Goal: Find specific page/section: Find specific page/section

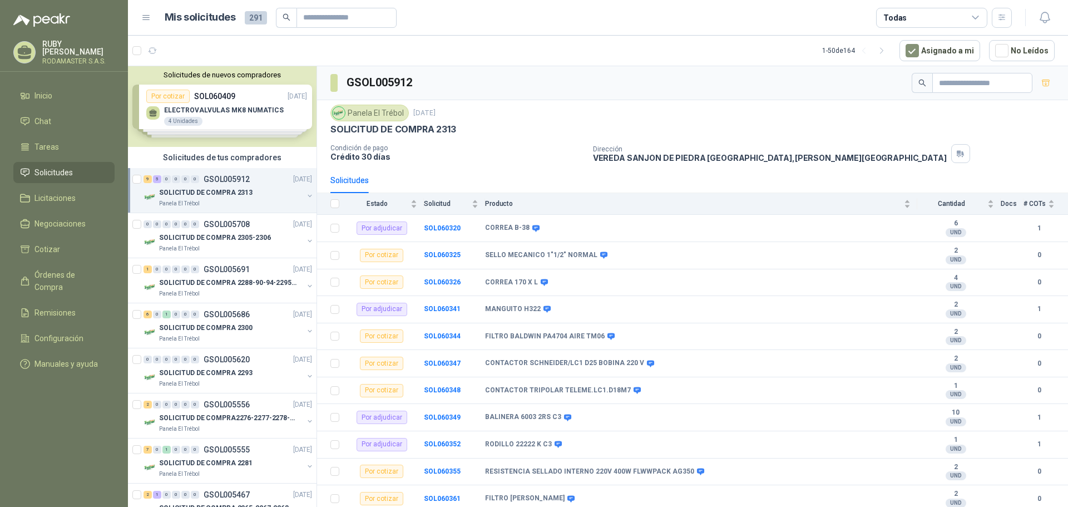
click at [66, 172] on span "Solicitudes" at bounding box center [53, 172] width 38 height 12
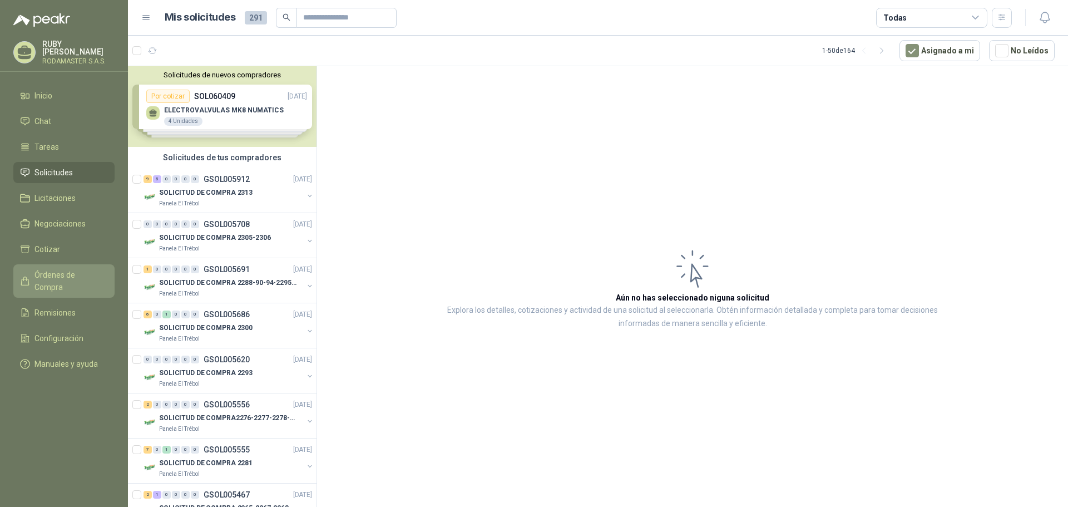
click at [80, 269] on span "Órdenes de Compra" at bounding box center [69, 281] width 70 height 24
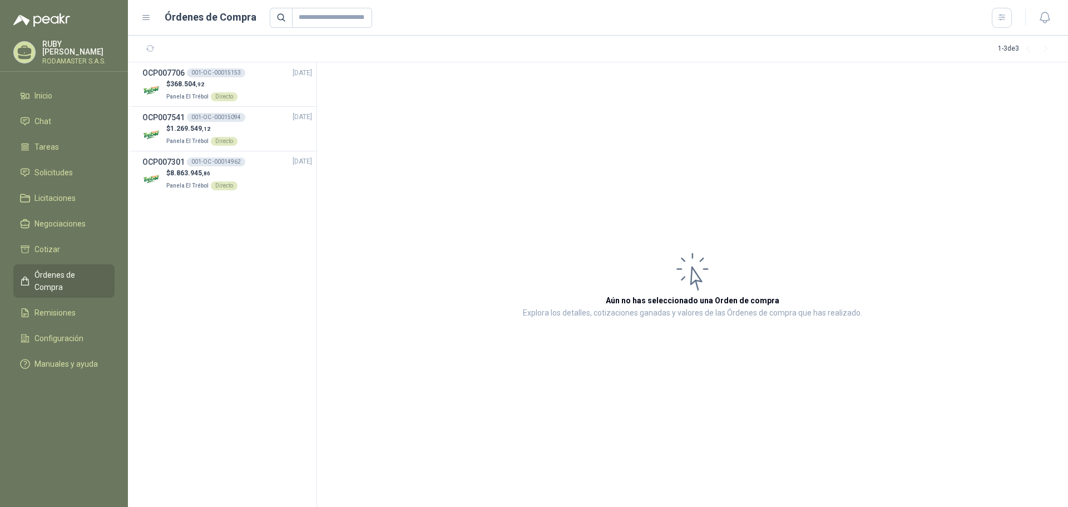
click at [71, 270] on span "Órdenes de Compra" at bounding box center [69, 281] width 70 height 24
click at [68, 162] on link "Solicitudes" at bounding box center [63, 172] width 101 height 21
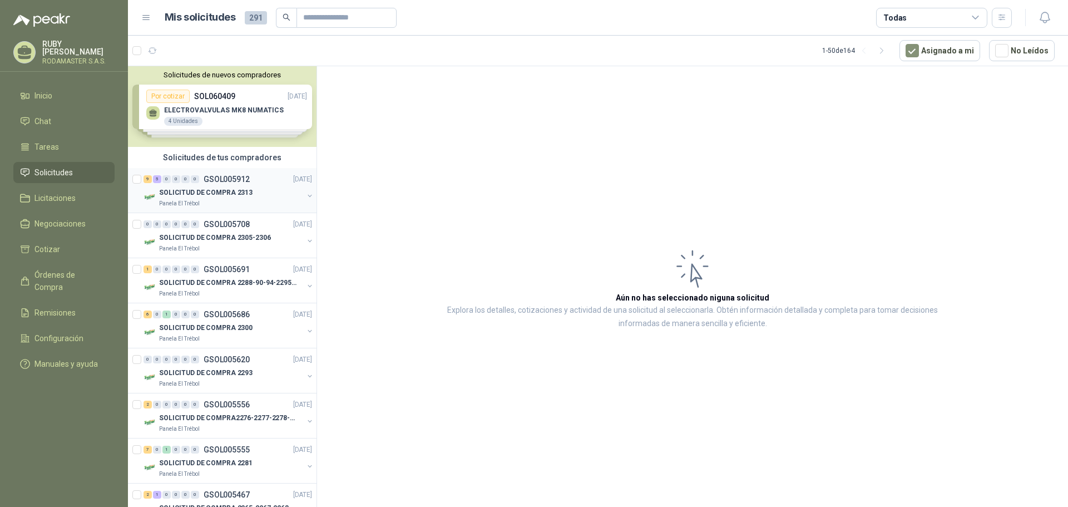
click at [189, 188] on p "SOLICITUD DE COMPRA 2313" at bounding box center [205, 192] width 93 height 11
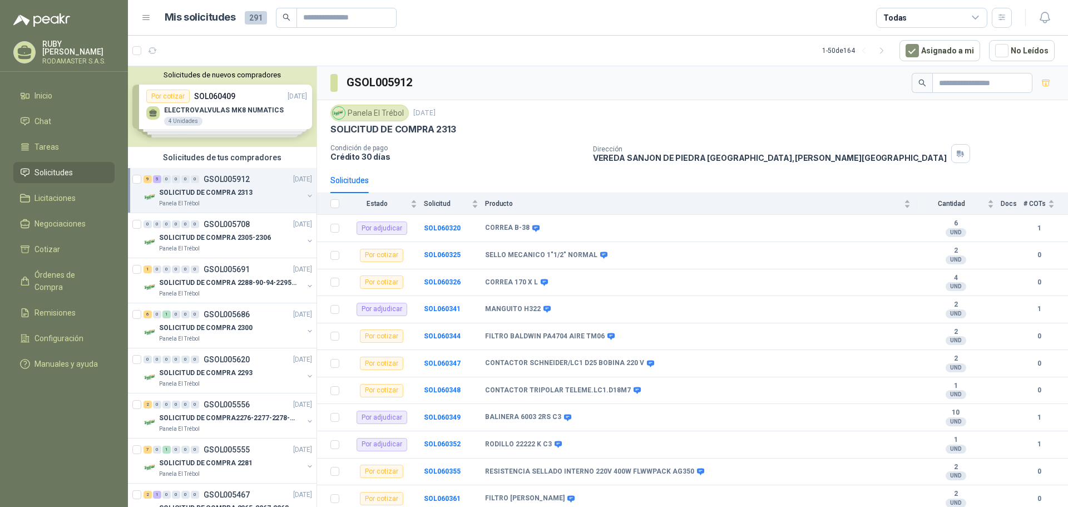
click at [34, 166] on span "Solicitudes" at bounding box center [53, 172] width 38 height 12
